Goal: Task Accomplishment & Management: Complete application form

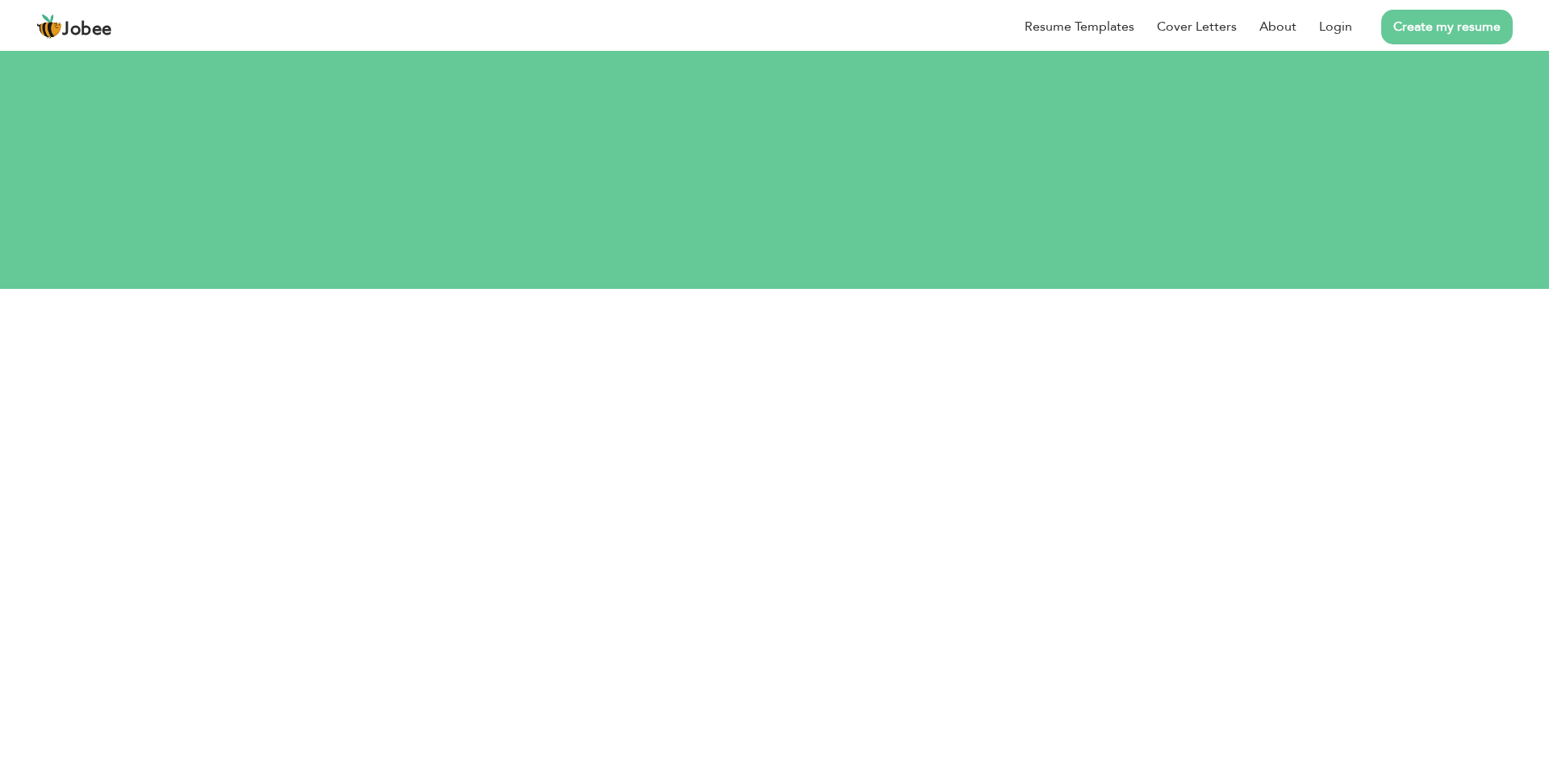
click at [779, 482] on button "Login" at bounding box center [774, 499] width 81 height 35
type button "Login"
type input "[EMAIL_ADDRESS][DOMAIN_NAME]"
click at [779, 286] on div "Let's do this! Login your account." at bounding box center [775, 234] width 896 height 148
click at [1401, 14] on link "Create my resume" at bounding box center [1447, 27] width 132 height 35
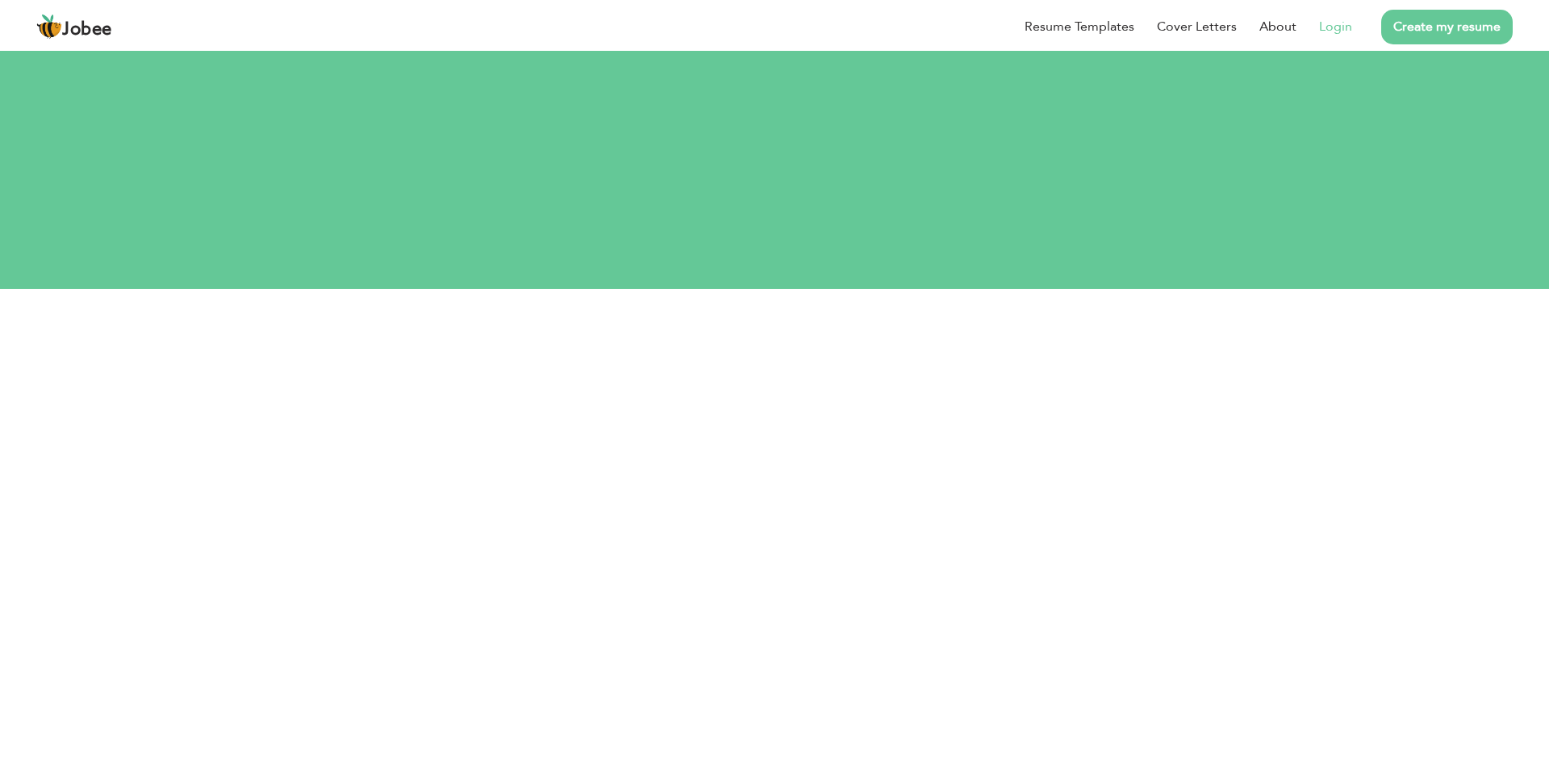
click at [1401, 14] on link "Create my resume" at bounding box center [1447, 27] width 132 height 35
click at [1139, 27] on li "Cover Letters" at bounding box center [1185, 27] width 102 height 42
click at [1117, 27] on link "Resume Templates" at bounding box center [1080, 26] width 110 height 19
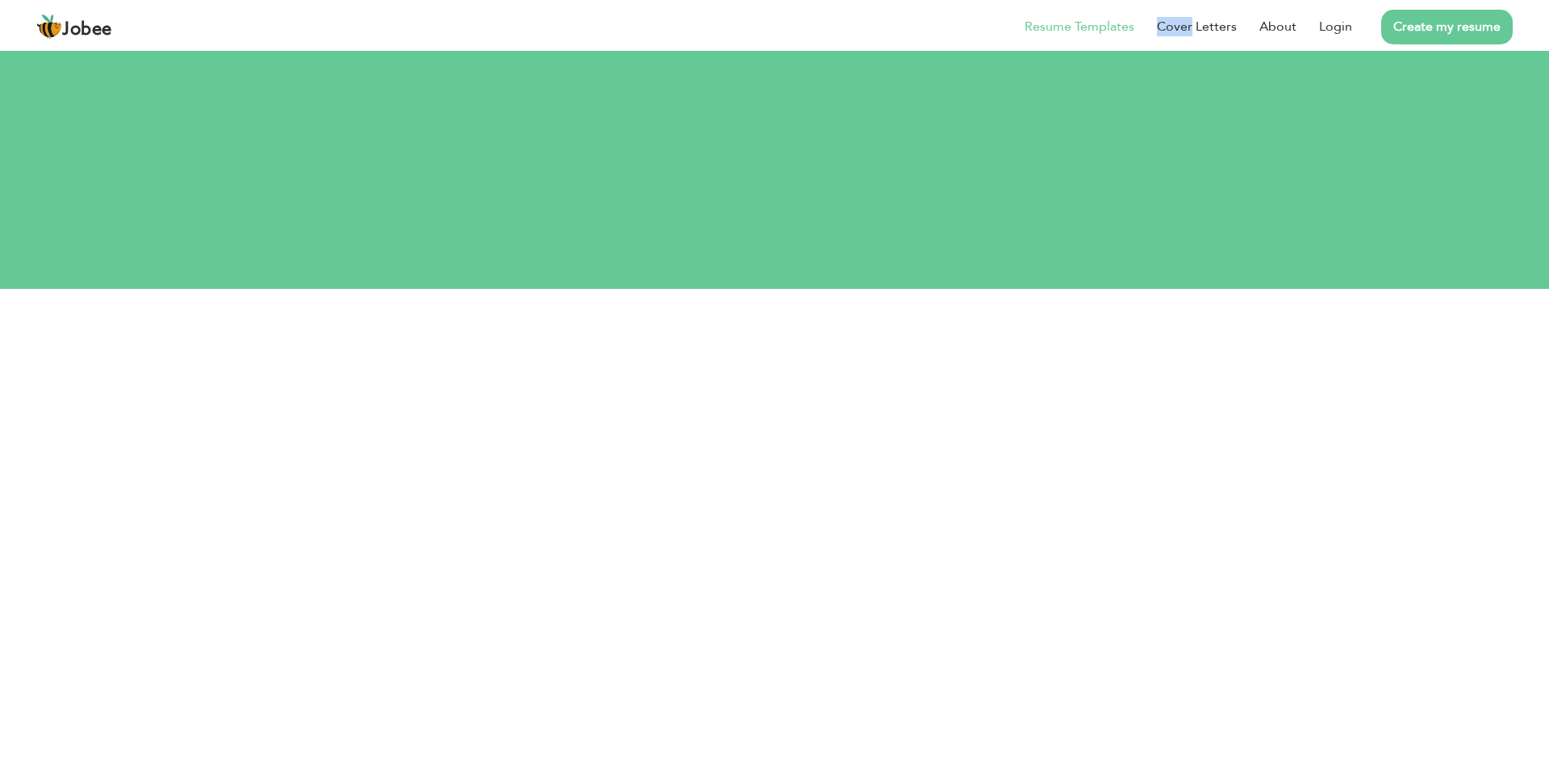
click at [1117, 27] on link "Resume Templates" at bounding box center [1080, 26] width 110 height 19
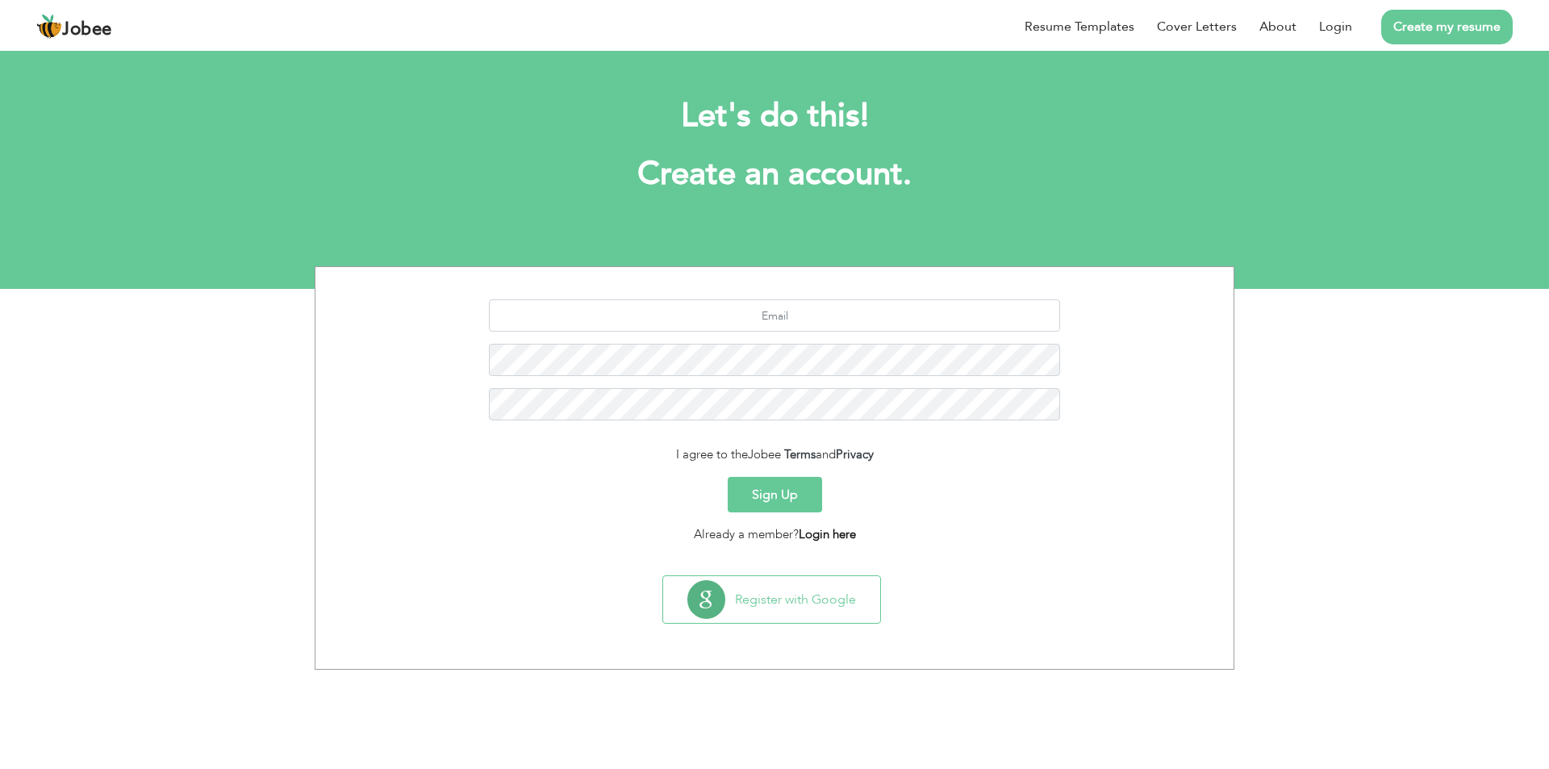
click at [838, 534] on link "Login here" at bounding box center [827, 534] width 57 height 16
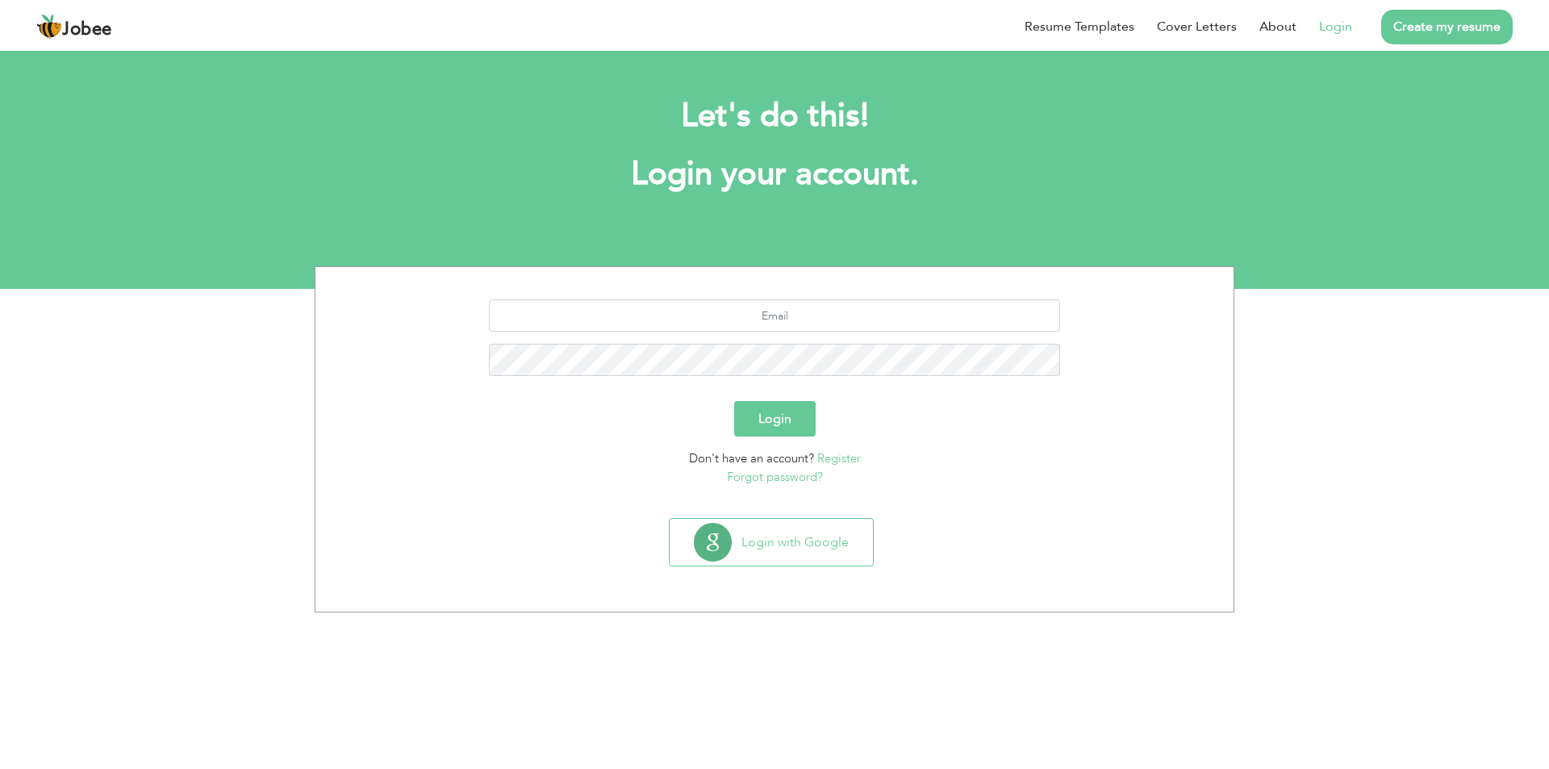
click at [797, 420] on button "Login" at bounding box center [774, 418] width 81 height 35
type button "Login"
type input "[EMAIL_ADDRESS][DOMAIN_NAME]"
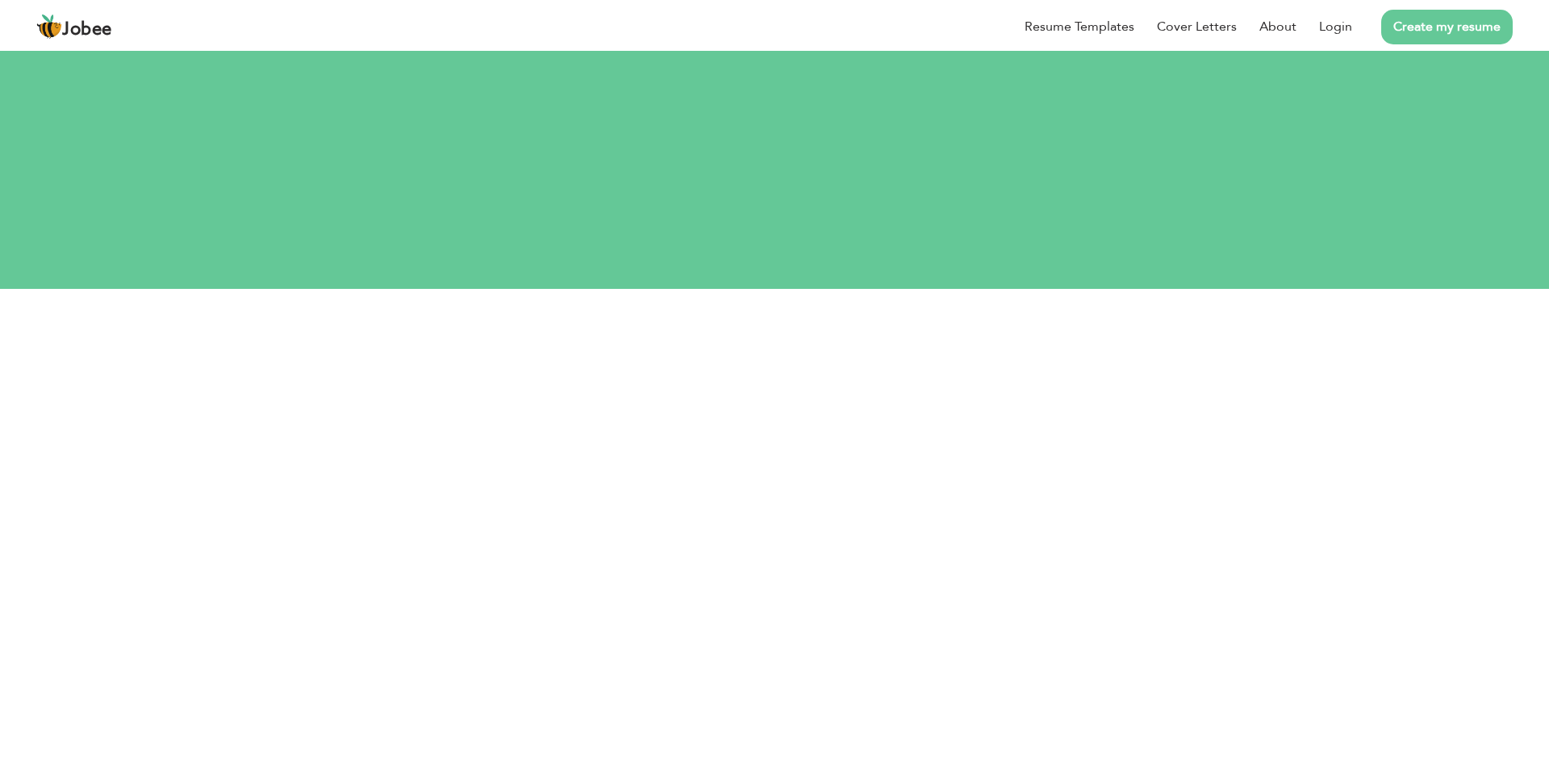
click at [1491, 22] on link "Create my resume" at bounding box center [1447, 27] width 132 height 35
click at [1467, 18] on link "Create my resume" at bounding box center [1447, 27] width 132 height 35
click at [1336, 20] on link "Login" at bounding box center [1335, 26] width 33 height 19
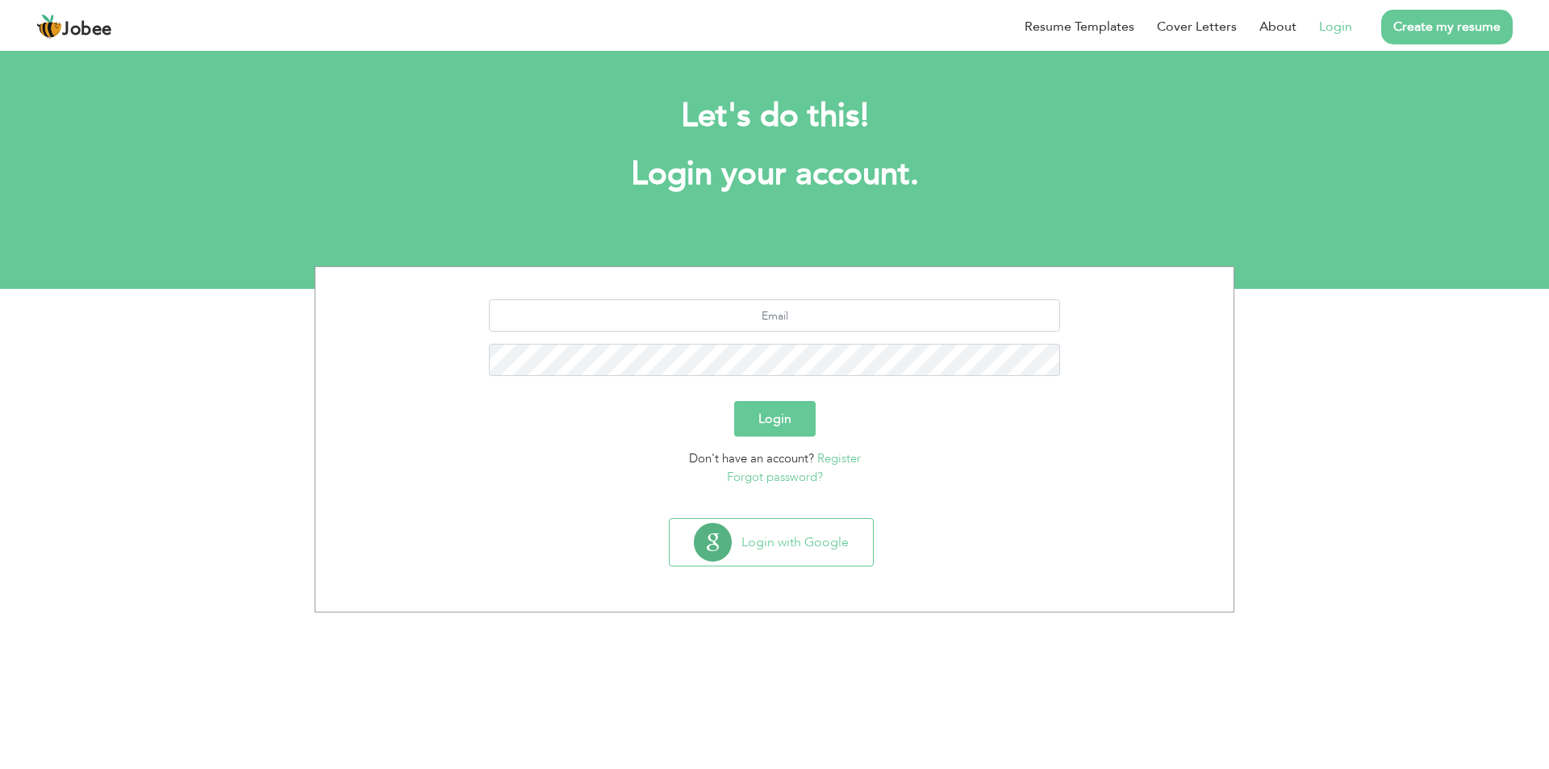
click at [775, 407] on button "Login" at bounding box center [774, 418] width 81 height 35
type button "Login"
type input "ishanayamat@gmail.com"
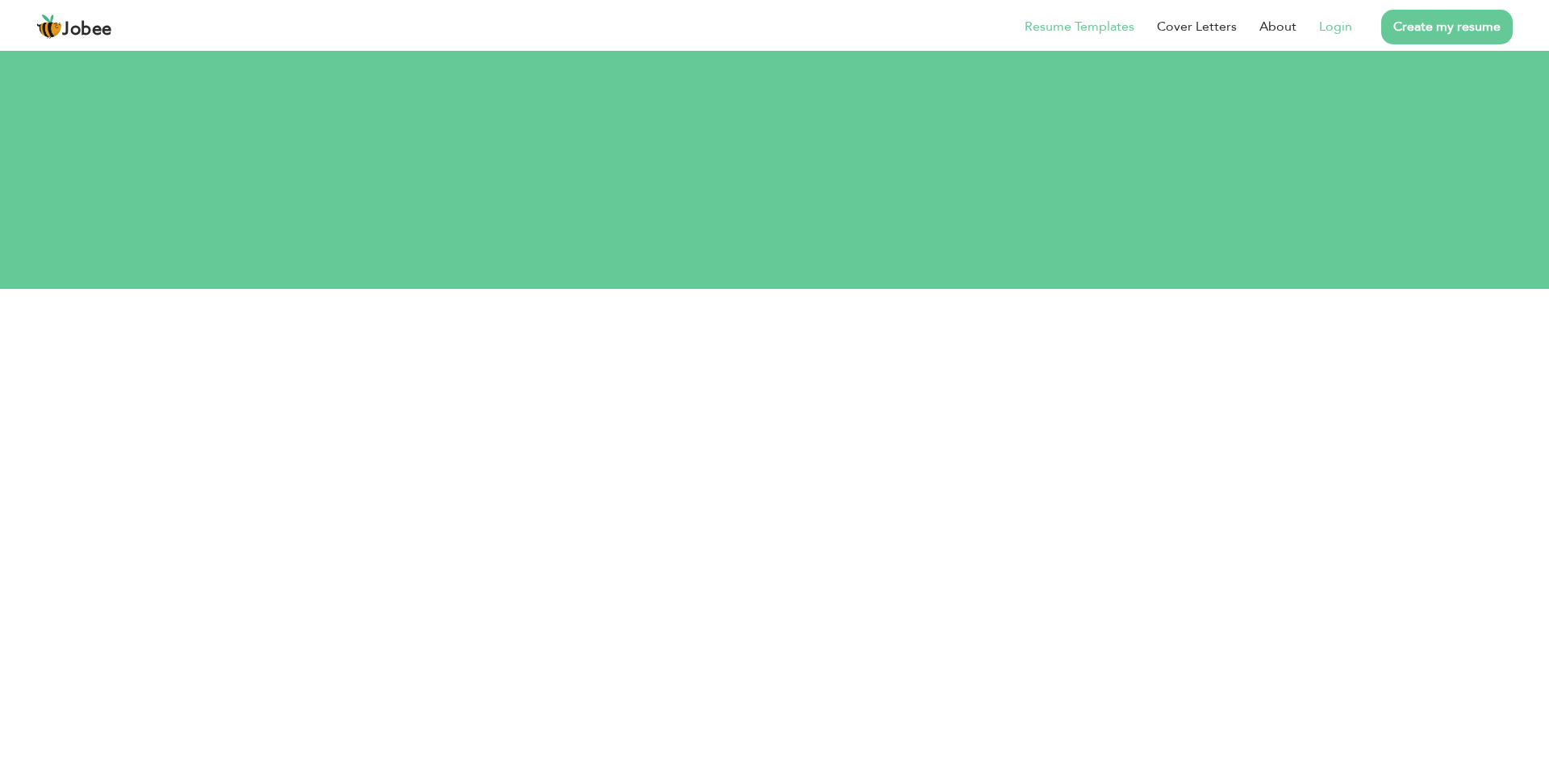
click at [1099, 22] on link "Resume Templates" at bounding box center [1080, 26] width 110 height 19
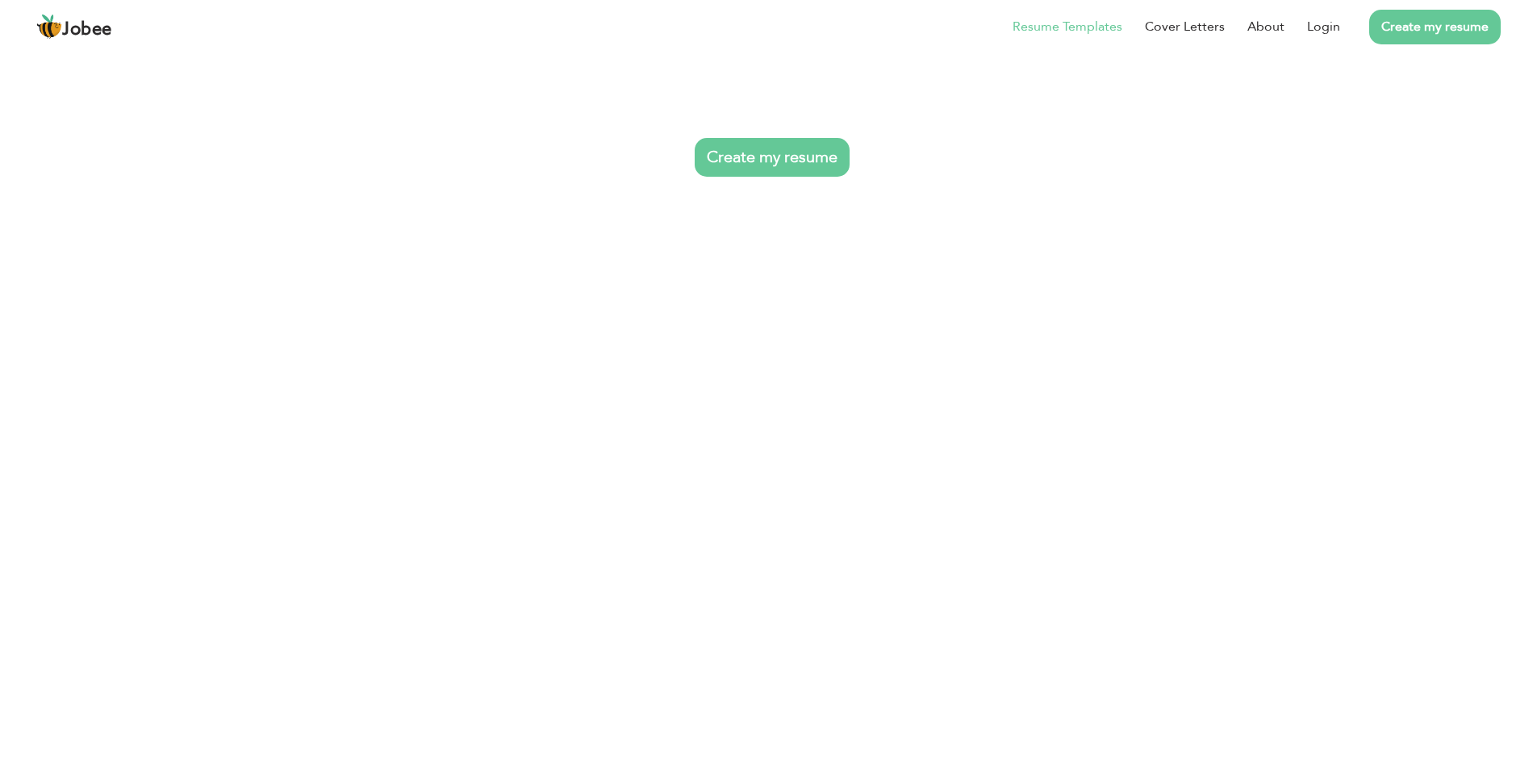
click at [733, 161] on link "Create my resume" at bounding box center [772, 157] width 155 height 39
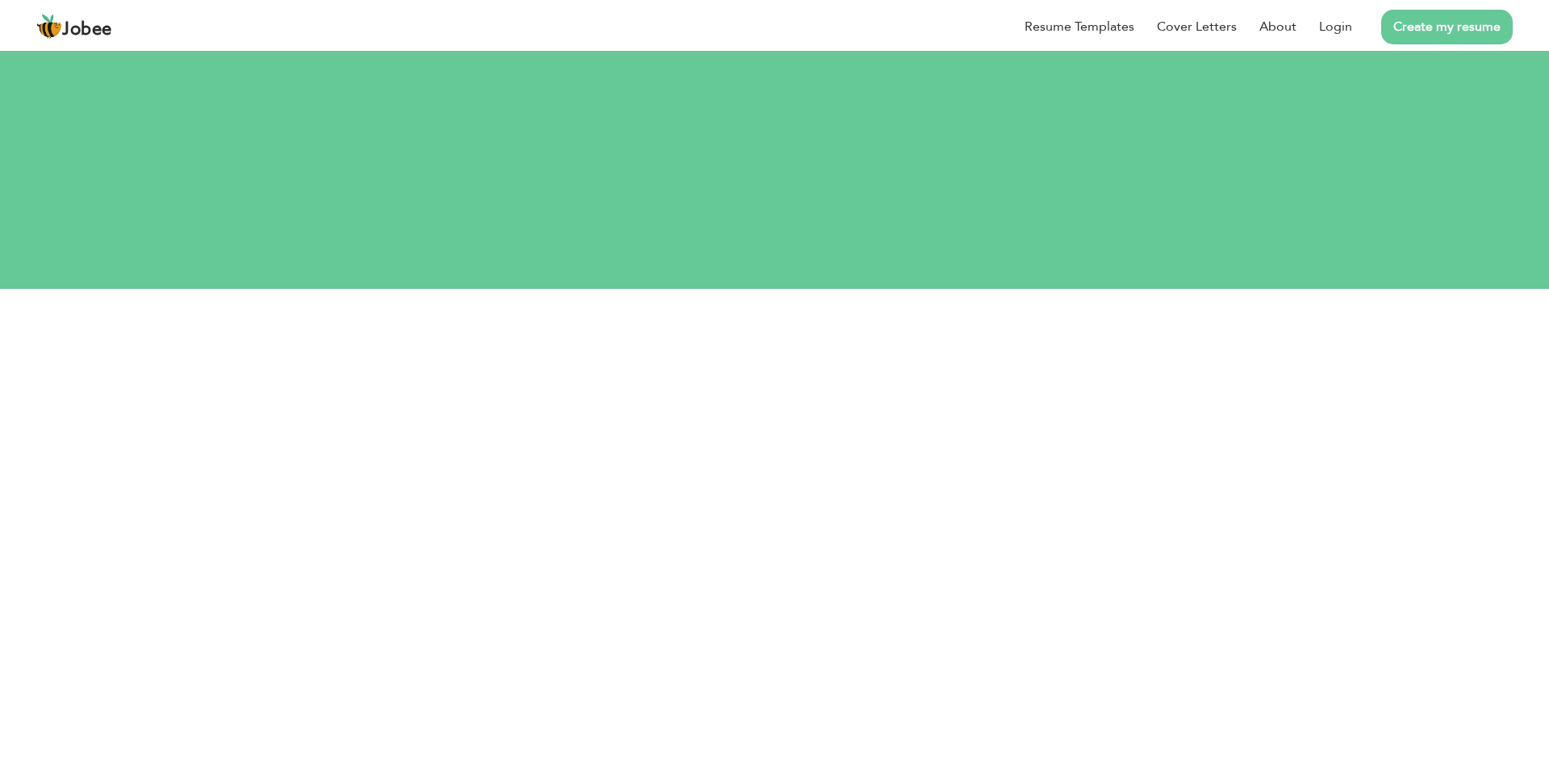
click at [646, 289] on html "Jobee Resume Templates Cover Letters About Login Create my resume Let's do this…" at bounding box center [774, 144] width 1549 height 289
click at [520, 289] on html "Jobee Resume Templates Cover Letters About Login Create my resume Let's do this…" at bounding box center [774, 144] width 1549 height 289
drag, startPoint x: 520, startPoint y: 759, endPoint x: 511, endPoint y: 762, distance: 9.4
click at [511, 289] on html "Jobee Resume Templates Cover Letters About Login Create my resume Let's do this…" at bounding box center [774, 144] width 1549 height 289
click at [1438, 243] on section "Let's do this! Create an account. I agree to the Jobee Terms and Privacy Sign U…" at bounding box center [774, 168] width 1549 height 242
